Goal: Participate in discussion: Engage in conversation with other users on a specific topic

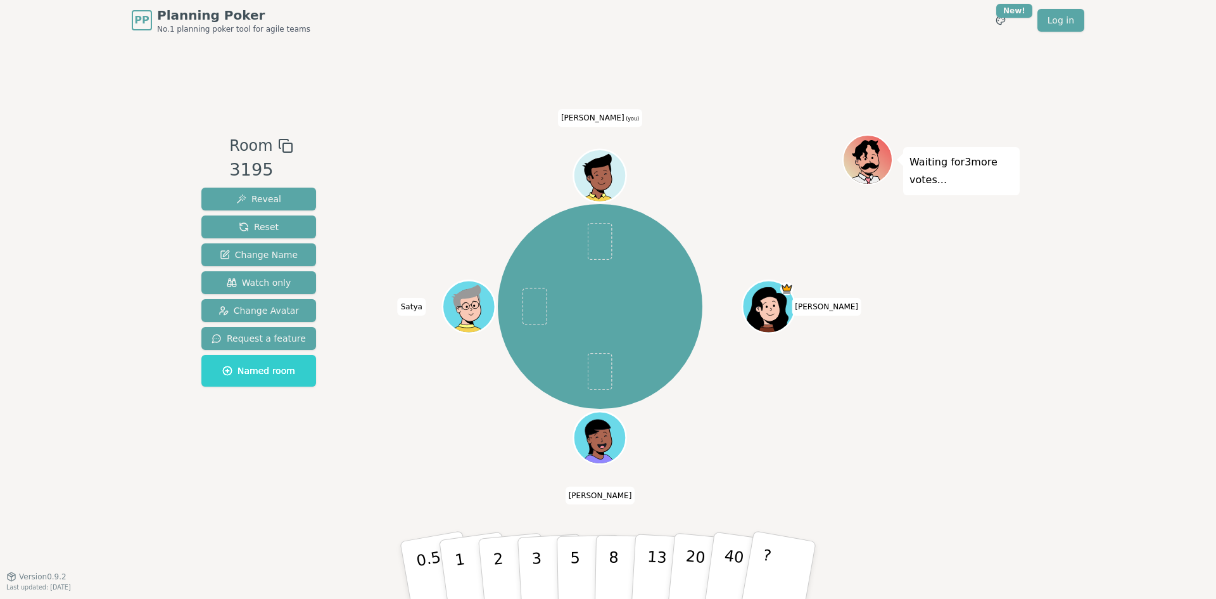
click at [1121, 337] on div "PP Planning Poker No.1 planning poker tool for agile teams Toggle theme New! Lo…" at bounding box center [608, 299] width 1216 height 599
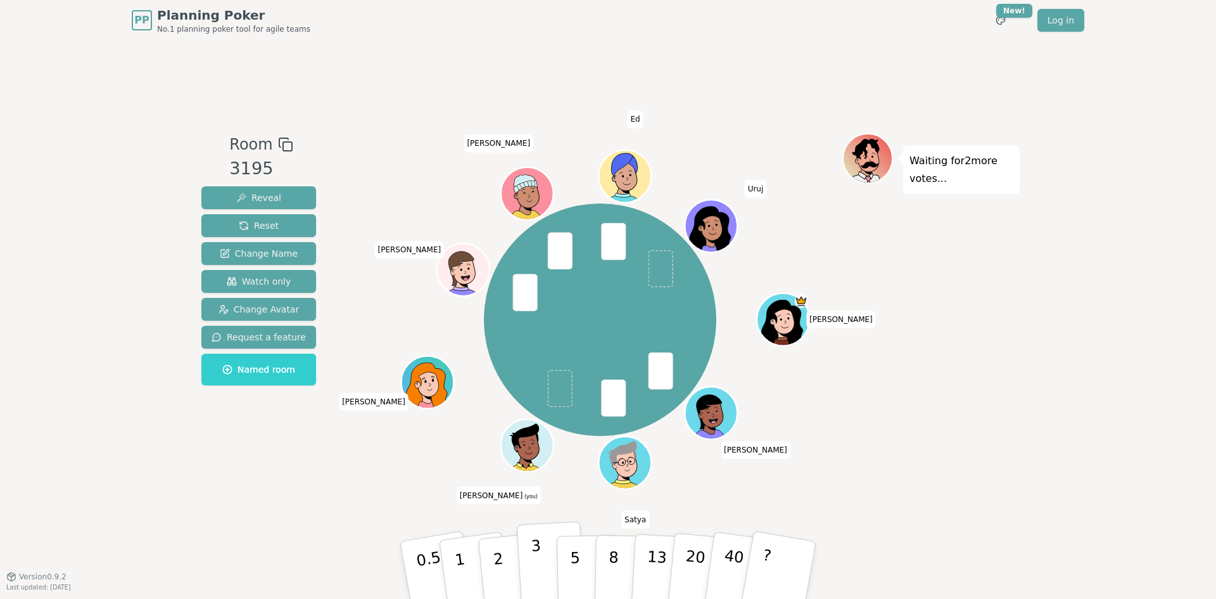
click at [541, 552] on button "3" at bounding box center [551, 570] width 69 height 99
click at [891, 470] on div "Waiting for [PERSON_NAME] 's vote..." at bounding box center [930, 308] width 177 height 351
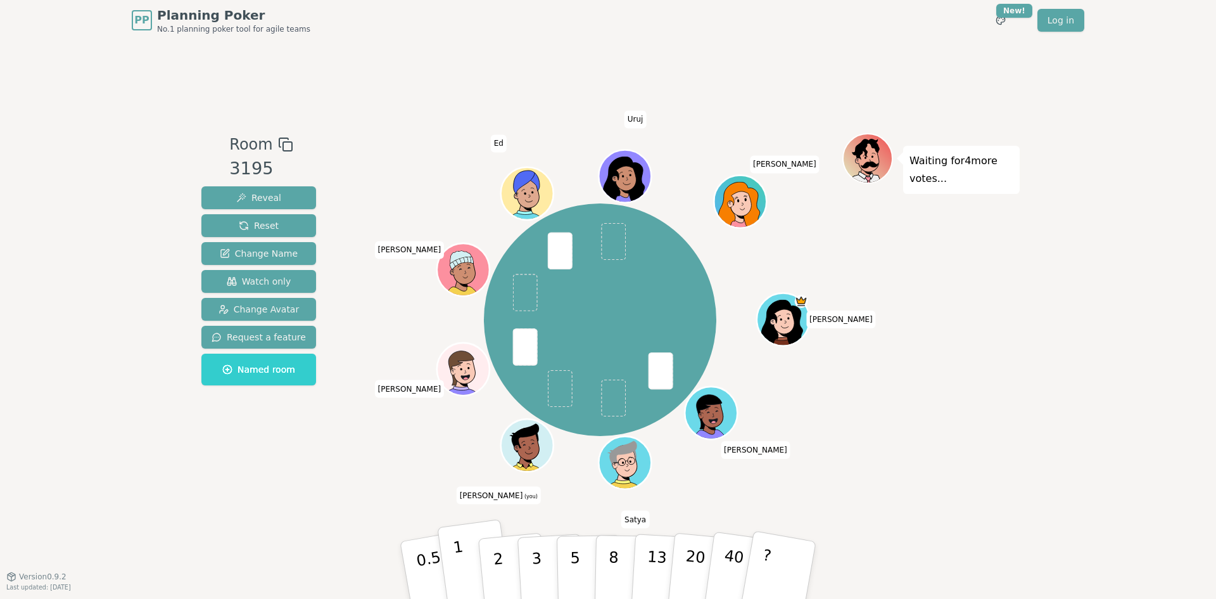
click at [464, 557] on button "1" at bounding box center [474, 570] width 75 height 103
click at [946, 303] on div "Waiting for 3 more votes..." at bounding box center [930, 308] width 177 height 351
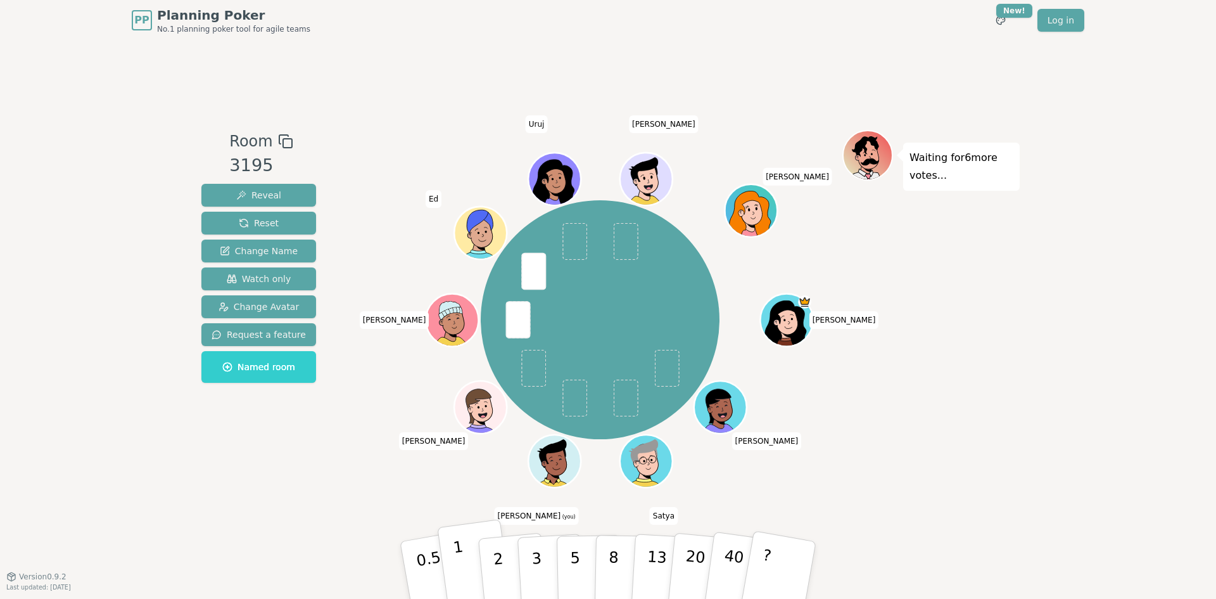
click at [463, 566] on p "1" at bounding box center [461, 571] width 19 height 69
click at [461, 568] on p "1" at bounding box center [461, 571] width 19 height 69
click at [915, 404] on div "Waiting for 4 more votes..." at bounding box center [930, 308] width 177 height 357
click at [509, 552] on button "2" at bounding box center [513, 570] width 72 height 101
